Goal: Communication & Community: Answer question/provide support

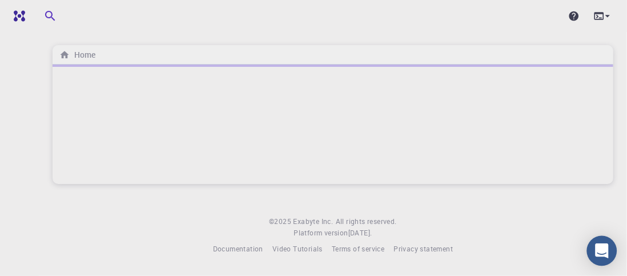
click at [610, 254] on div "Open Intercom Messenger" at bounding box center [602, 251] width 30 height 30
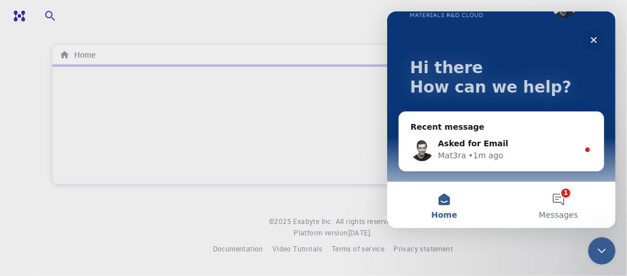
scroll to position [35, 0]
click at [567, 203] on button "1 Messages" at bounding box center [558, 205] width 114 height 46
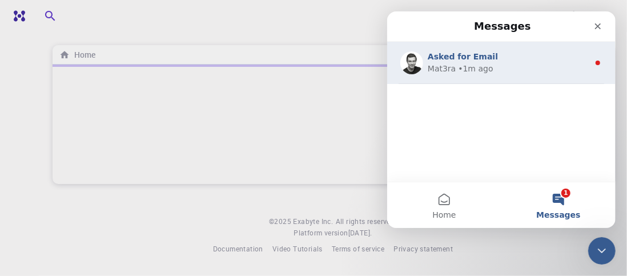
click at [505, 67] on div "Mat3ra • 1m ago" at bounding box center [507, 69] width 161 height 12
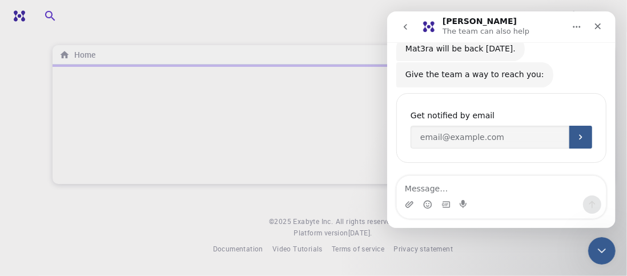
scroll to position [89, 0]
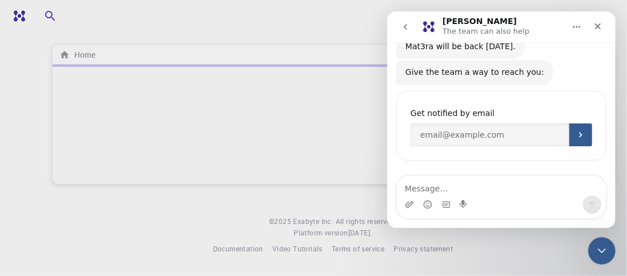
click at [348, 106] on div at bounding box center [333, 124] width 561 height 119
click at [590, 20] on div "Close" at bounding box center [597, 26] width 21 height 21
